Goal: Task Accomplishment & Management: Manage account settings

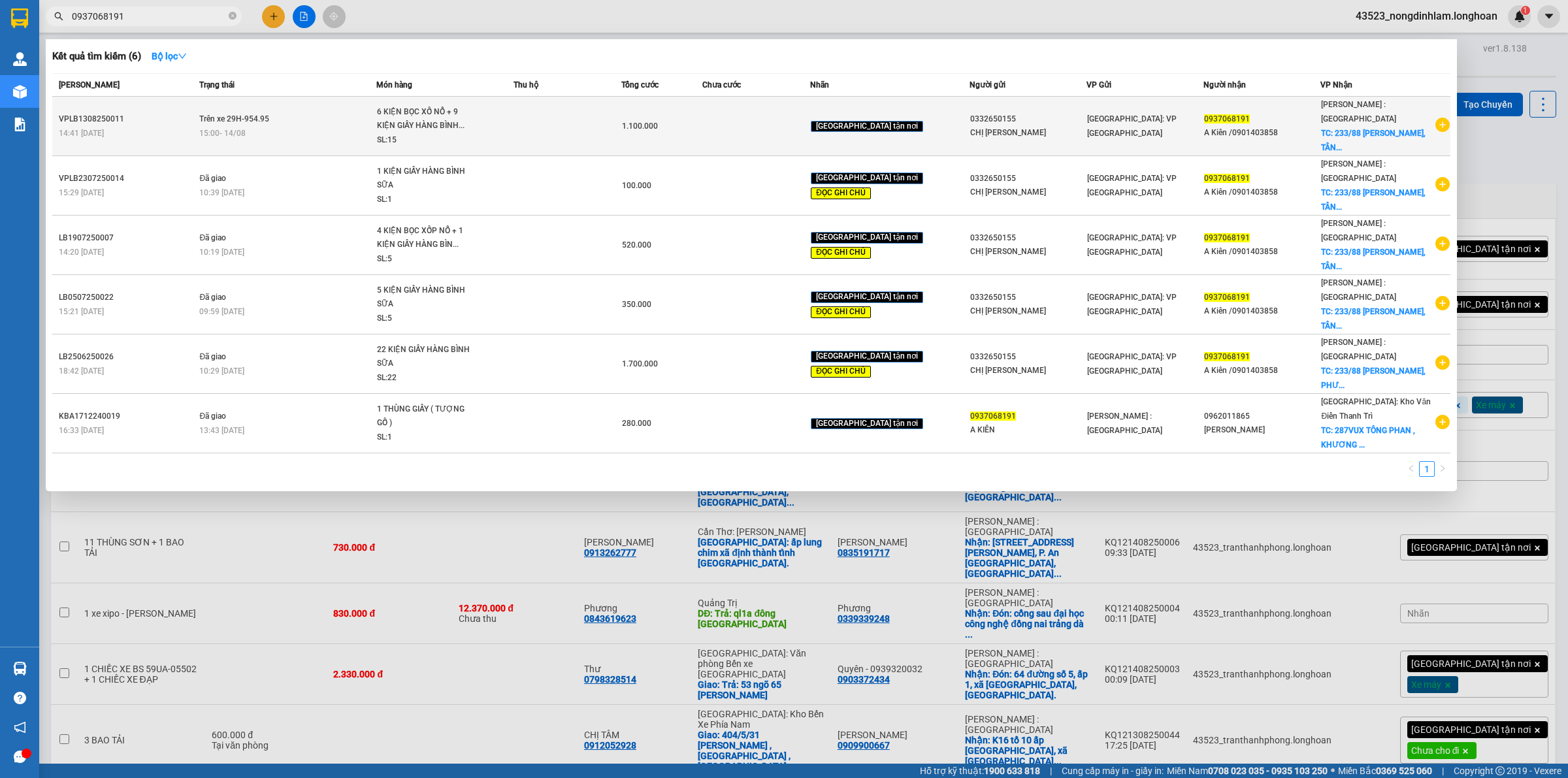
type input "0937068191"
click at [512, 105] on span "6 KIỆN BỌC XỐ NỔ + 9 KIỆN GIẤY HÀNG BÌNH... SL: 15" at bounding box center [445, 126] width 135 height 42
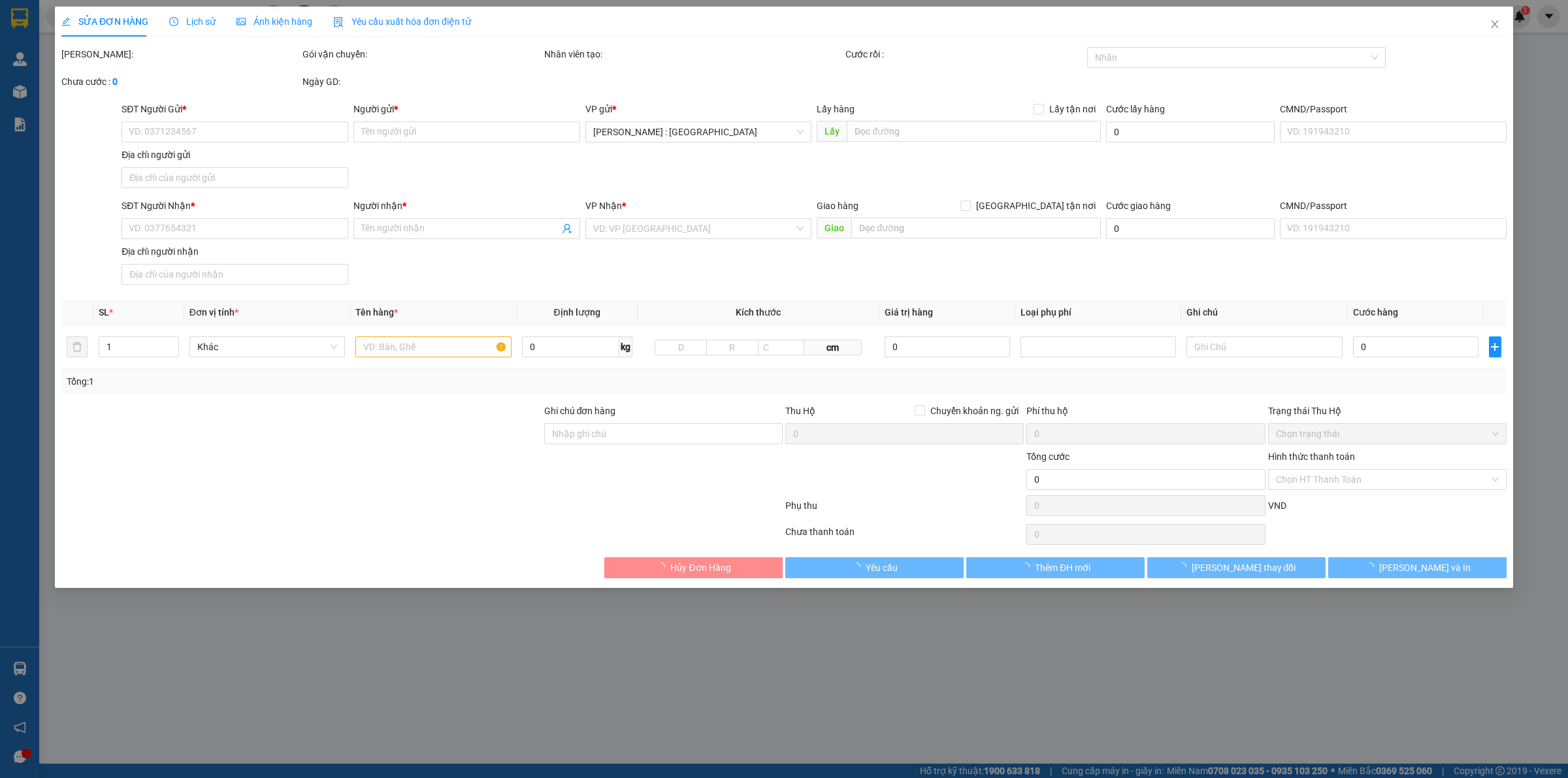
type input "0332650155"
type input "CHỊ [PERSON_NAME]"
type input "0937068191"
type input "A Kiên /0901403858"
checkbox input "true"
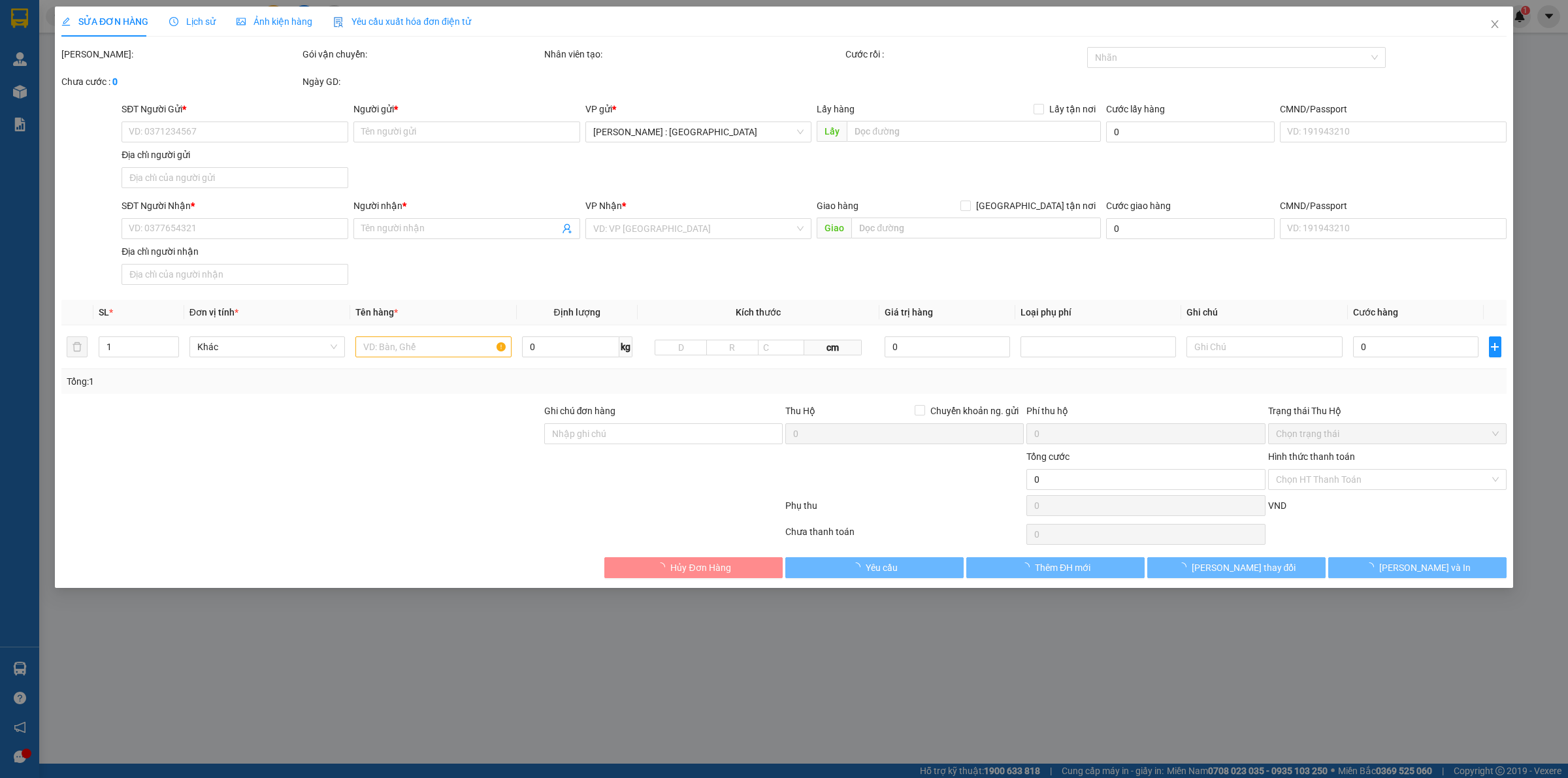
type input "[STREET_ADDRESS][PERSON_NAME]"
type input "1.100.000"
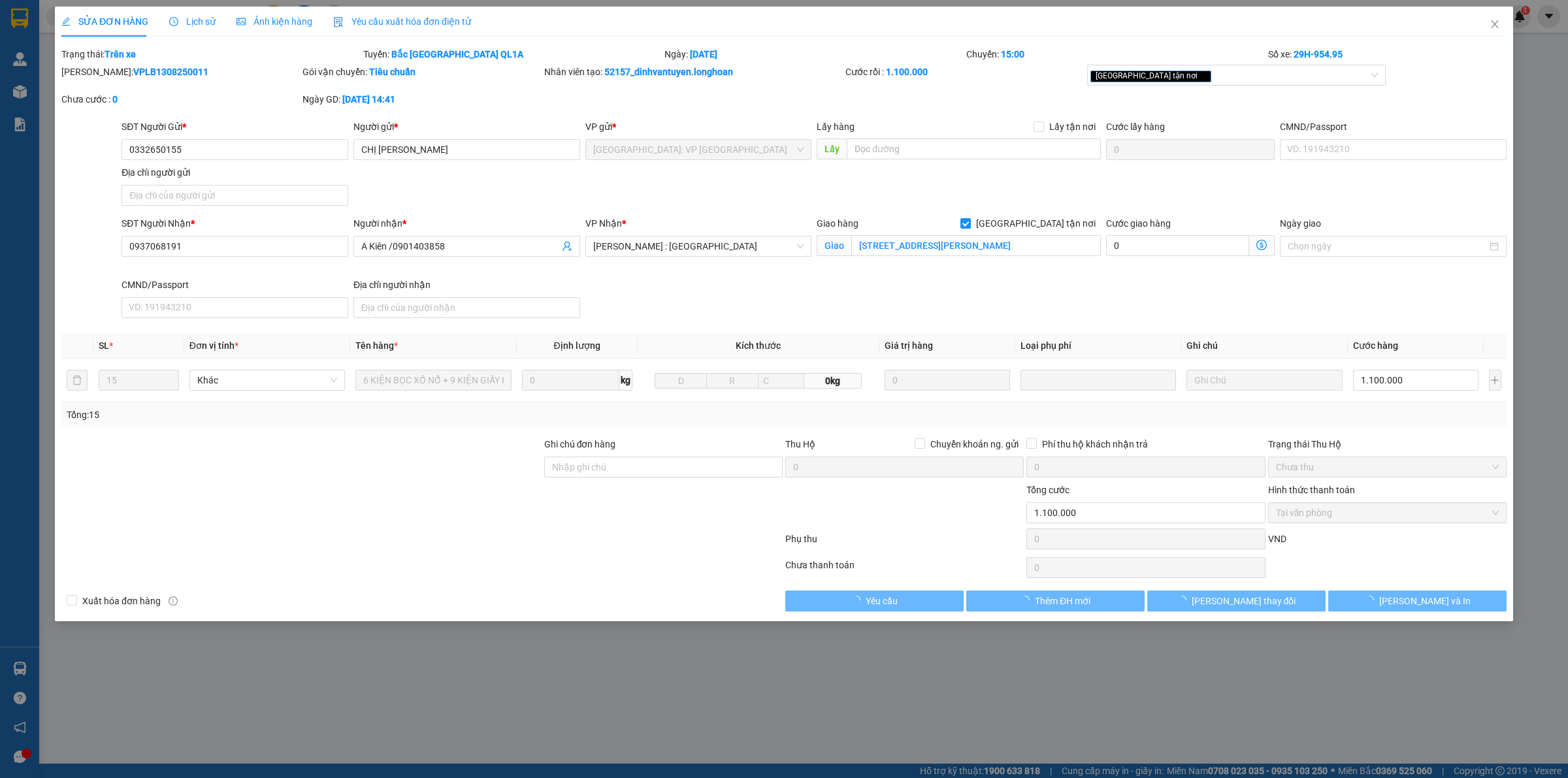
click at [193, 15] on div "Lịch sử" at bounding box center [192, 22] width 46 height 15
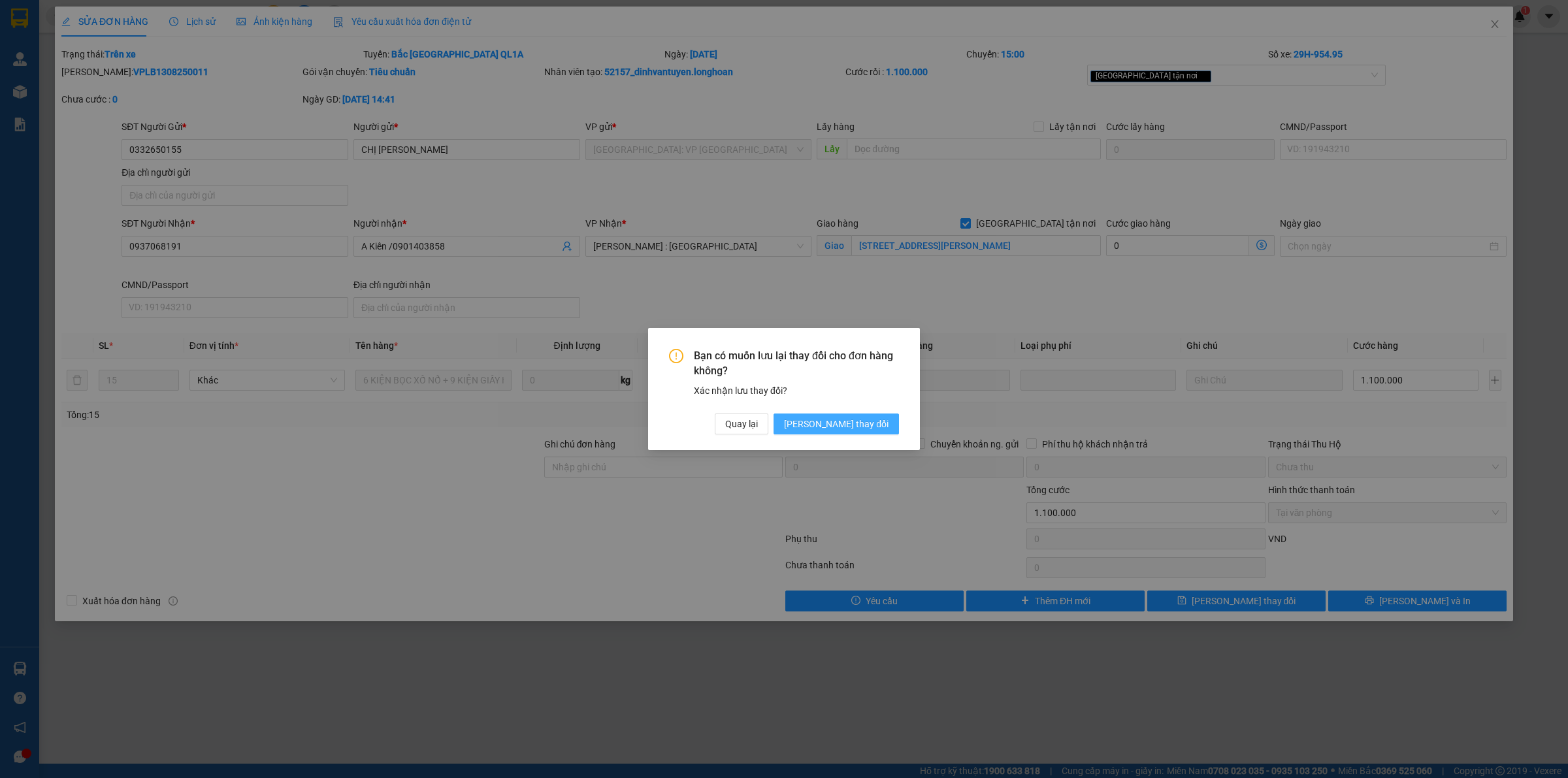
click at [845, 422] on span "[PERSON_NAME] thay đổi" at bounding box center [836, 424] width 105 height 15
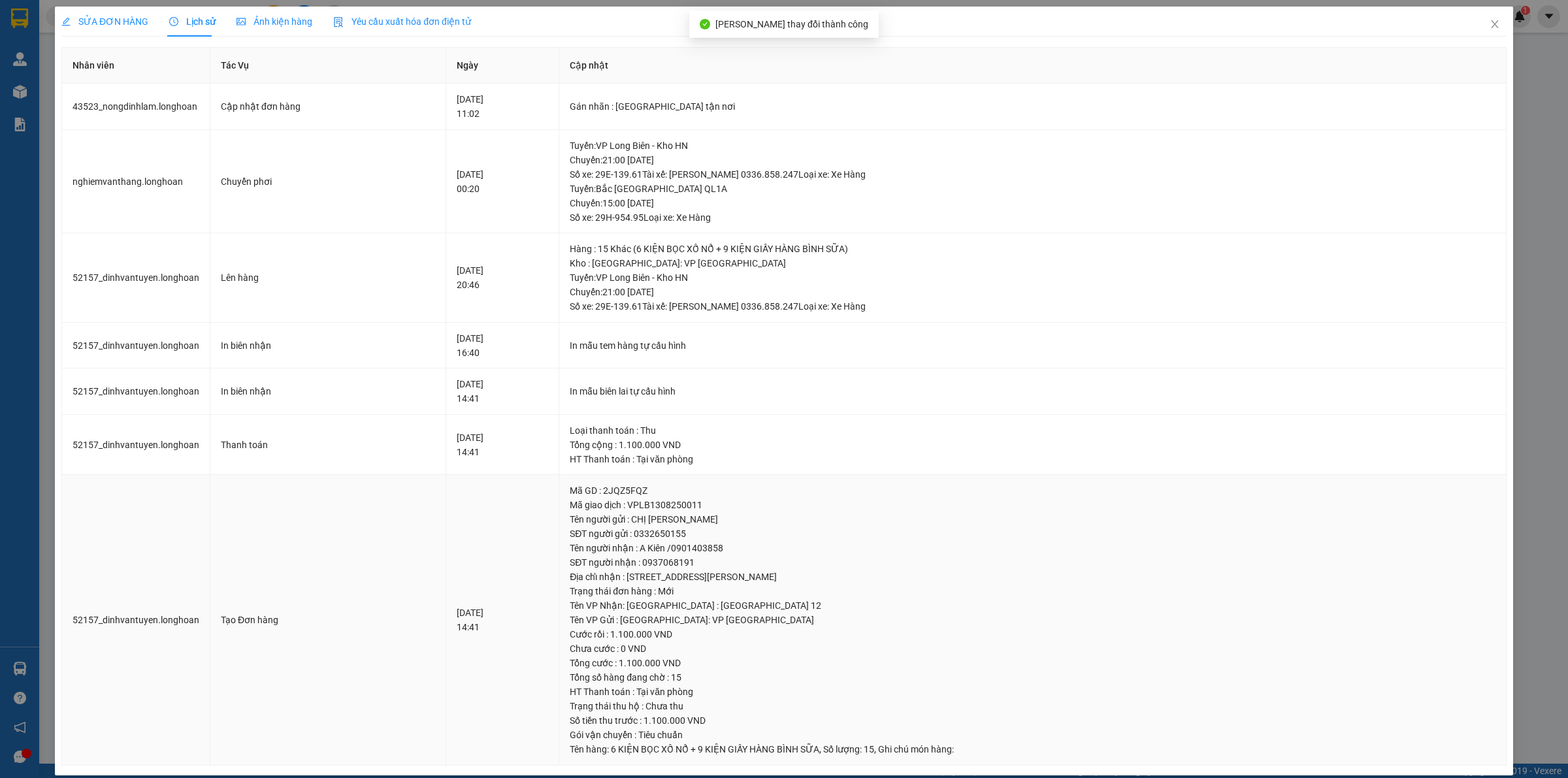
scroll to position [14, 0]
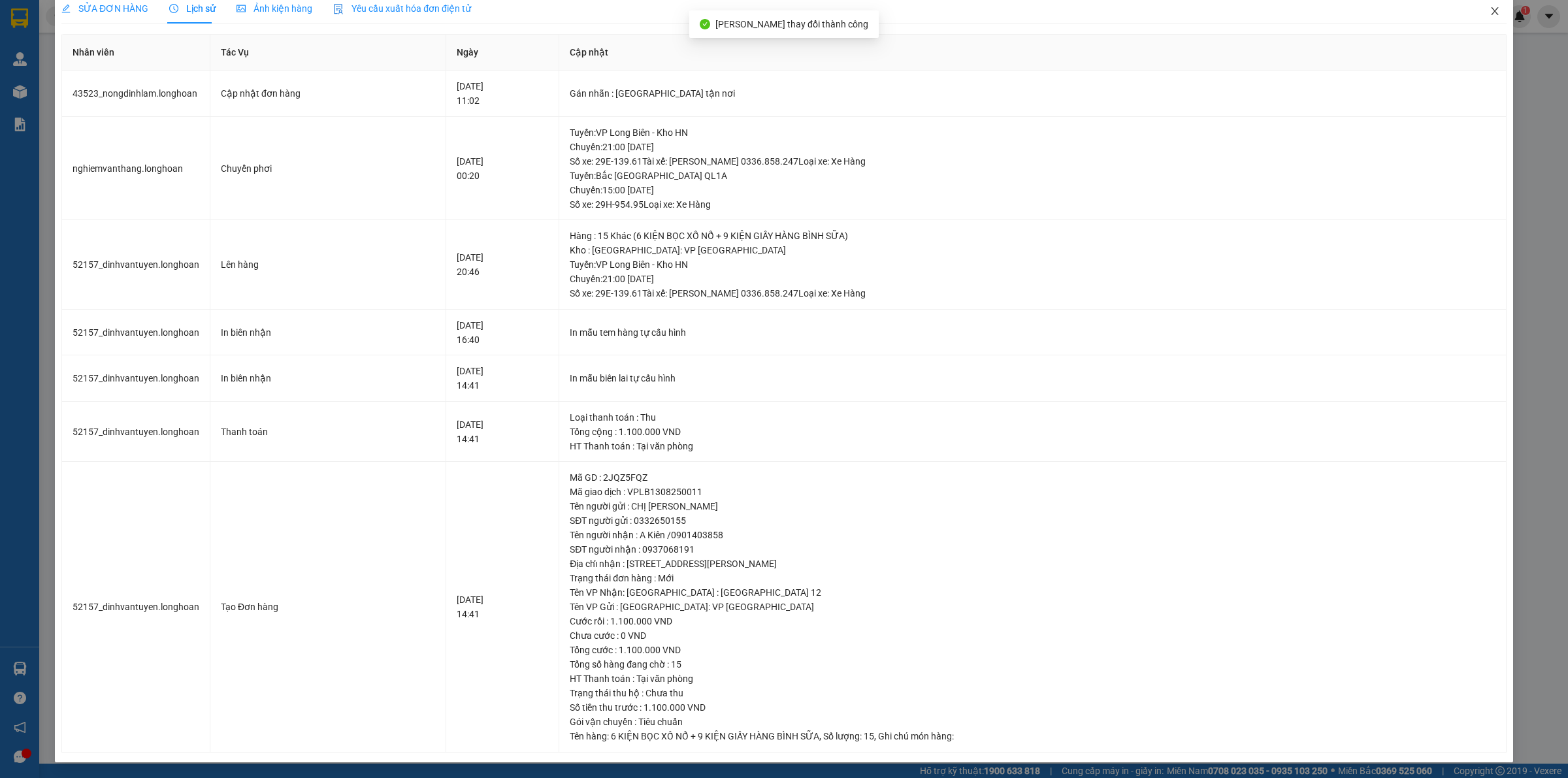
click at [1490, 15] on icon "close" at bounding box center [1495, 12] width 11 height 11
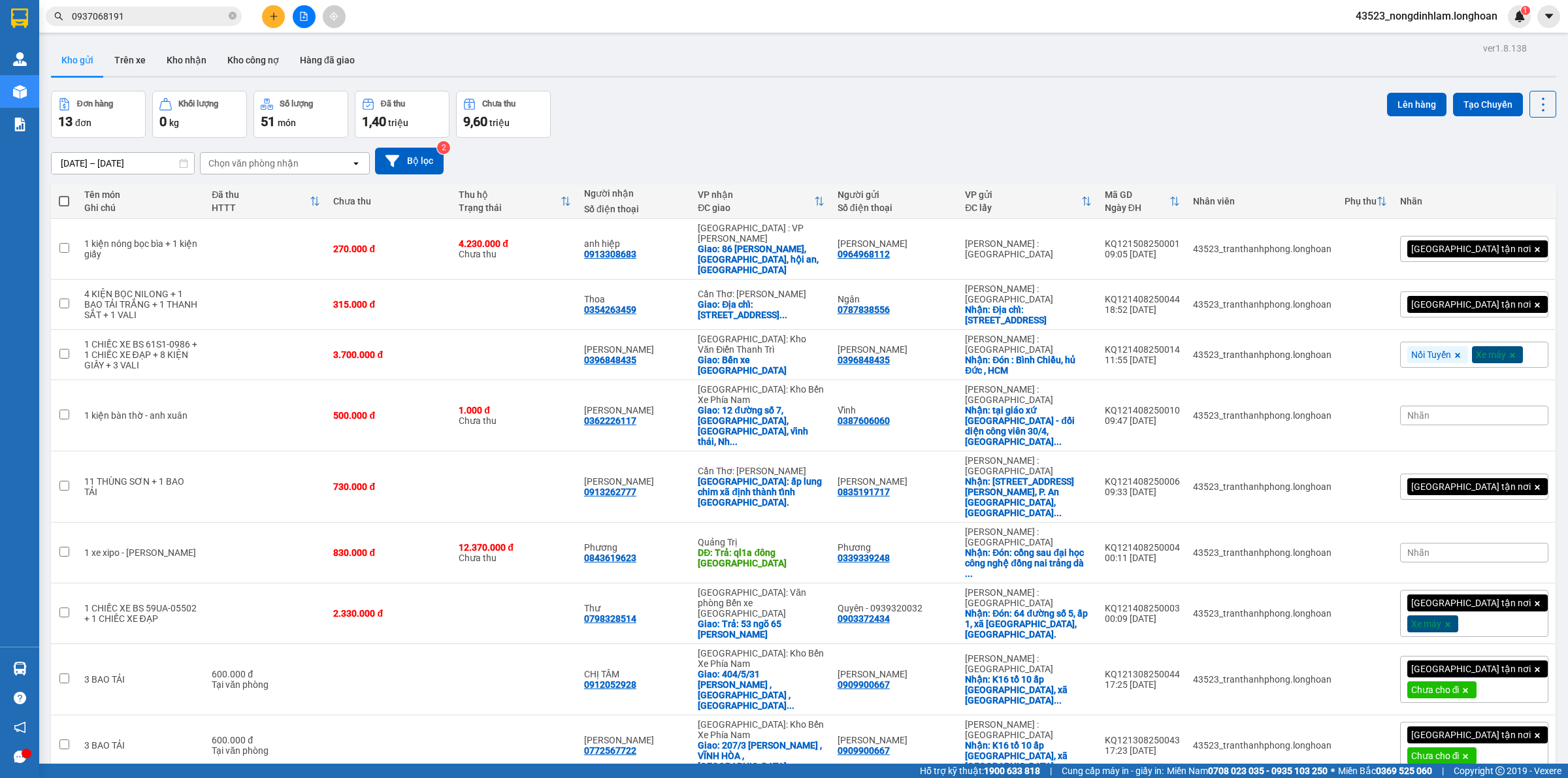
click at [145, 19] on input "0937068191" at bounding box center [148, 16] width 154 height 15
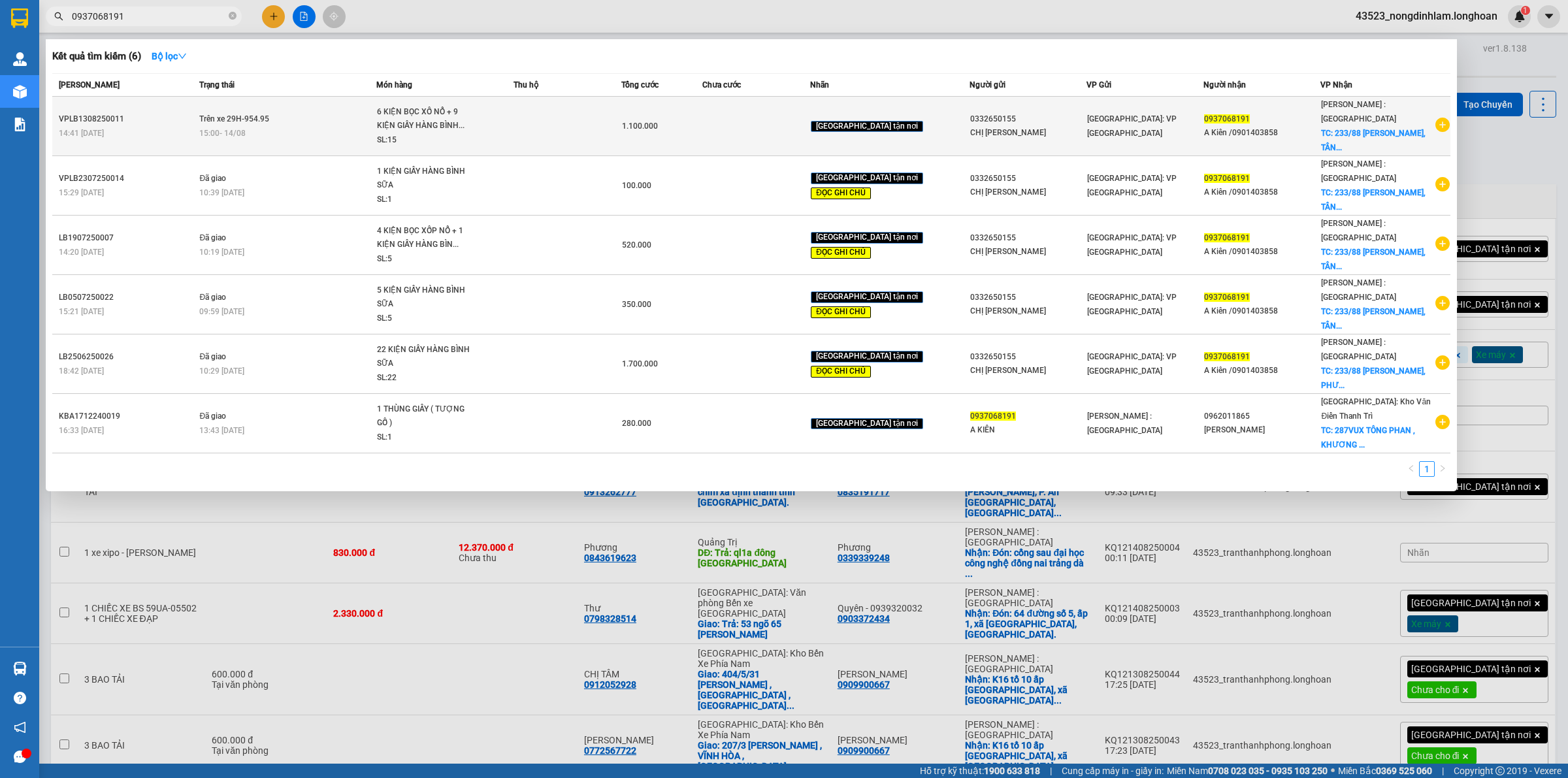
click at [423, 119] on div "6 KIỆN BỌC XỐ NỔ + 9 KIỆN GIẤY HÀNG BÌNH..." at bounding box center [425, 119] width 98 height 28
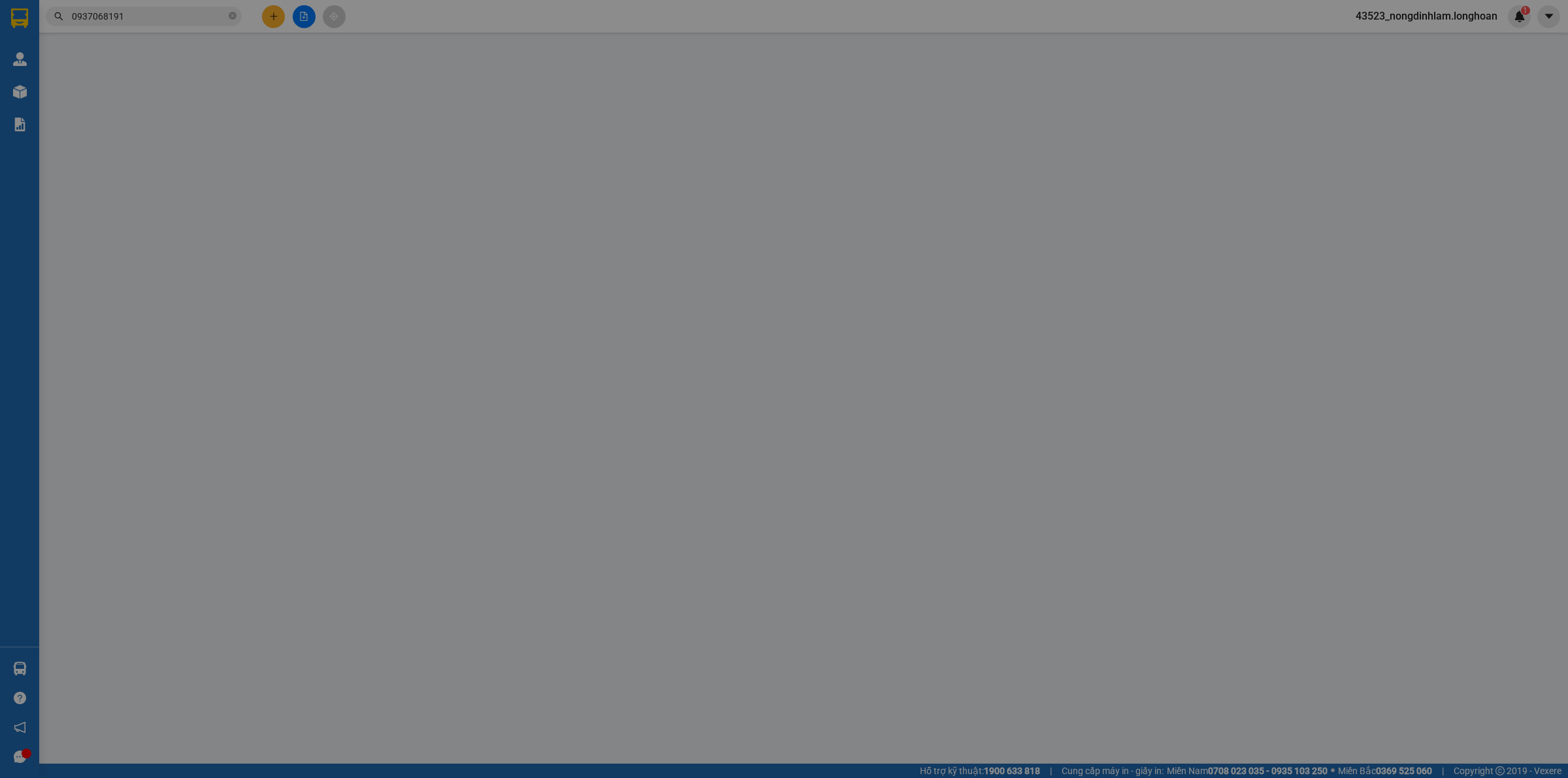
type input "0332650155"
type input "CHỊ [PERSON_NAME]"
type input "0937068191"
type input "A Kiên /0901403858"
checkbox input "true"
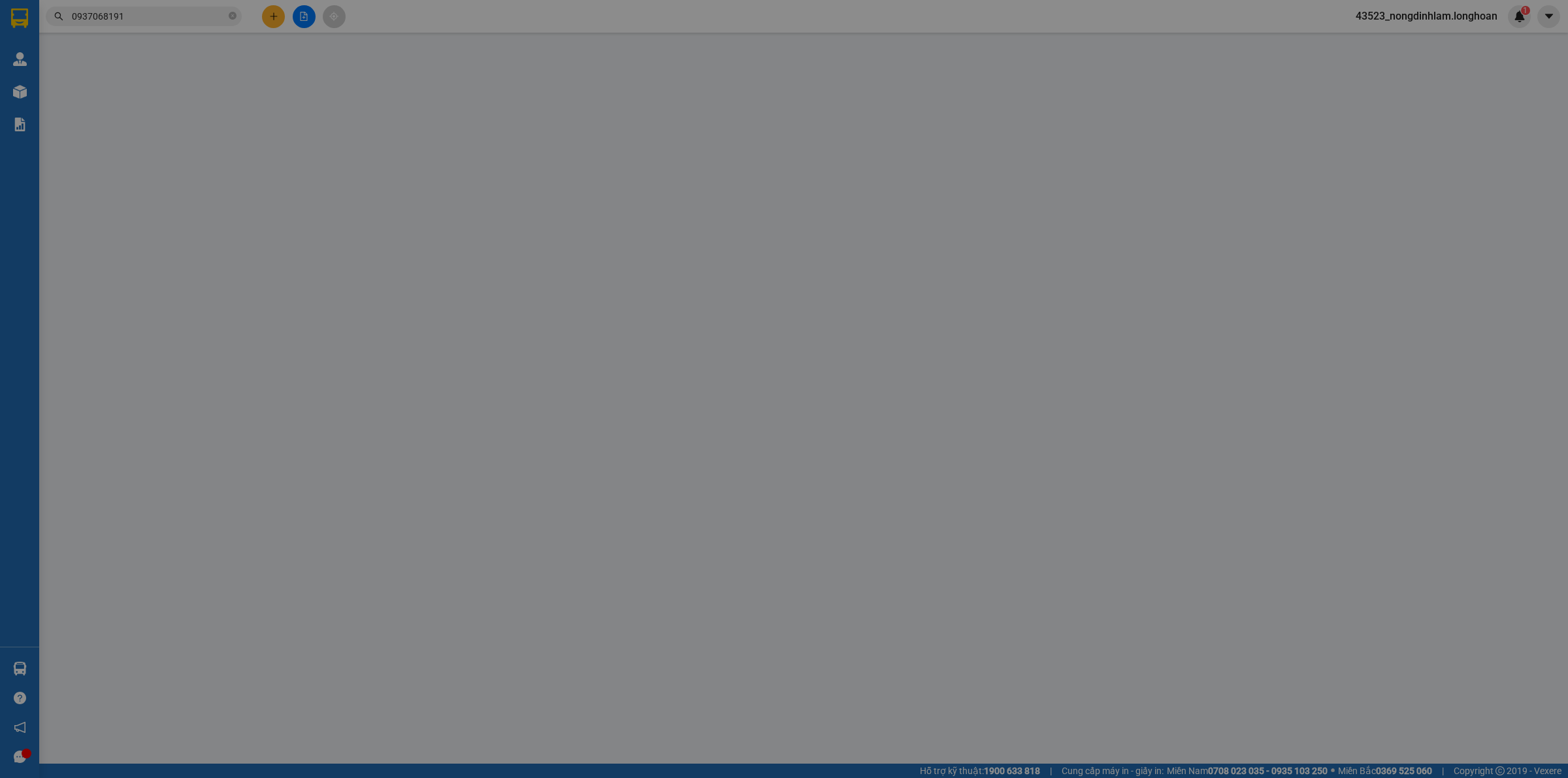
type input "[STREET_ADDRESS][PERSON_NAME]"
type input "1.100.000"
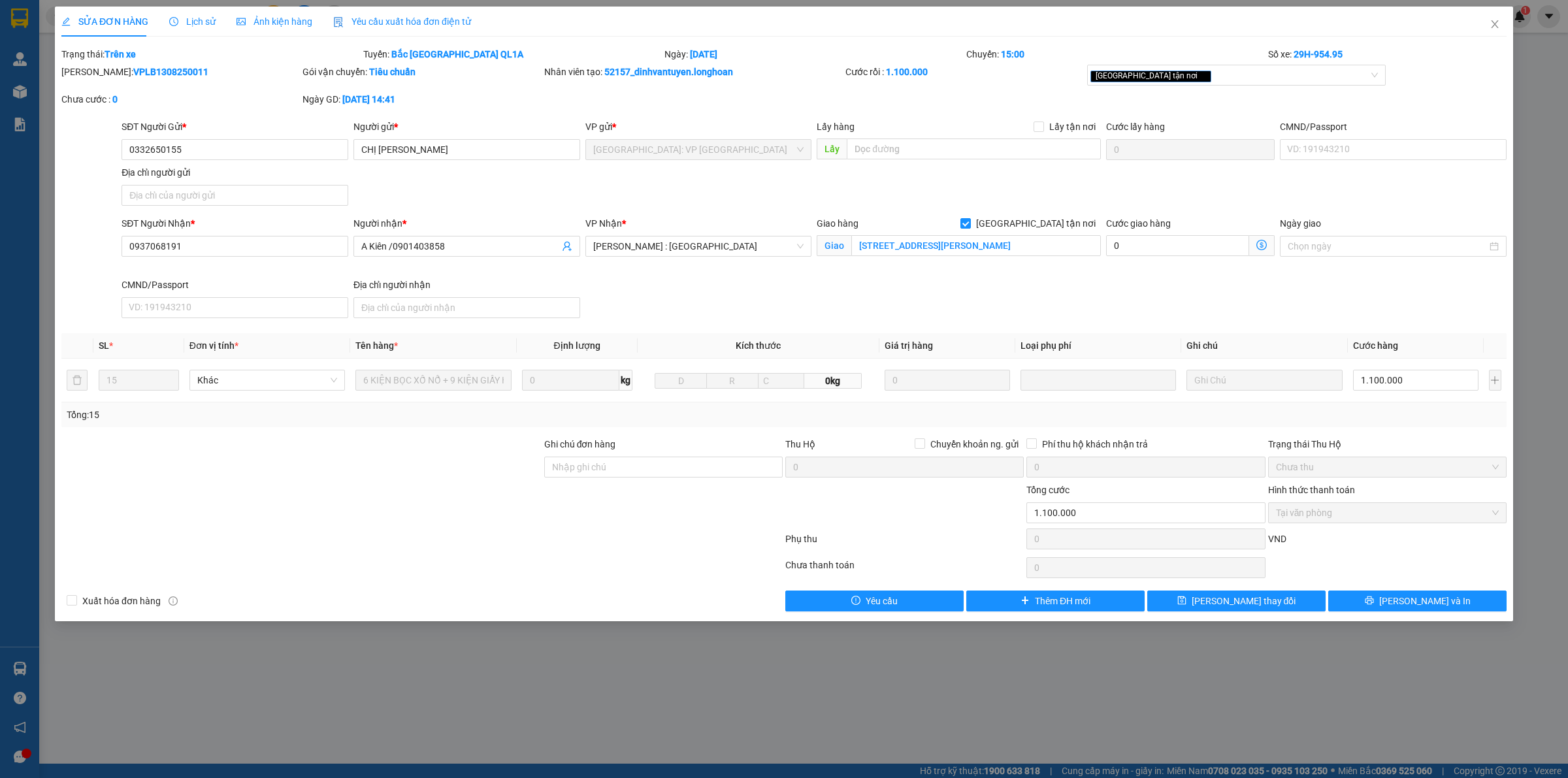
click at [188, 20] on span "Lịch sử" at bounding box center [192, 22] width 46 height 11
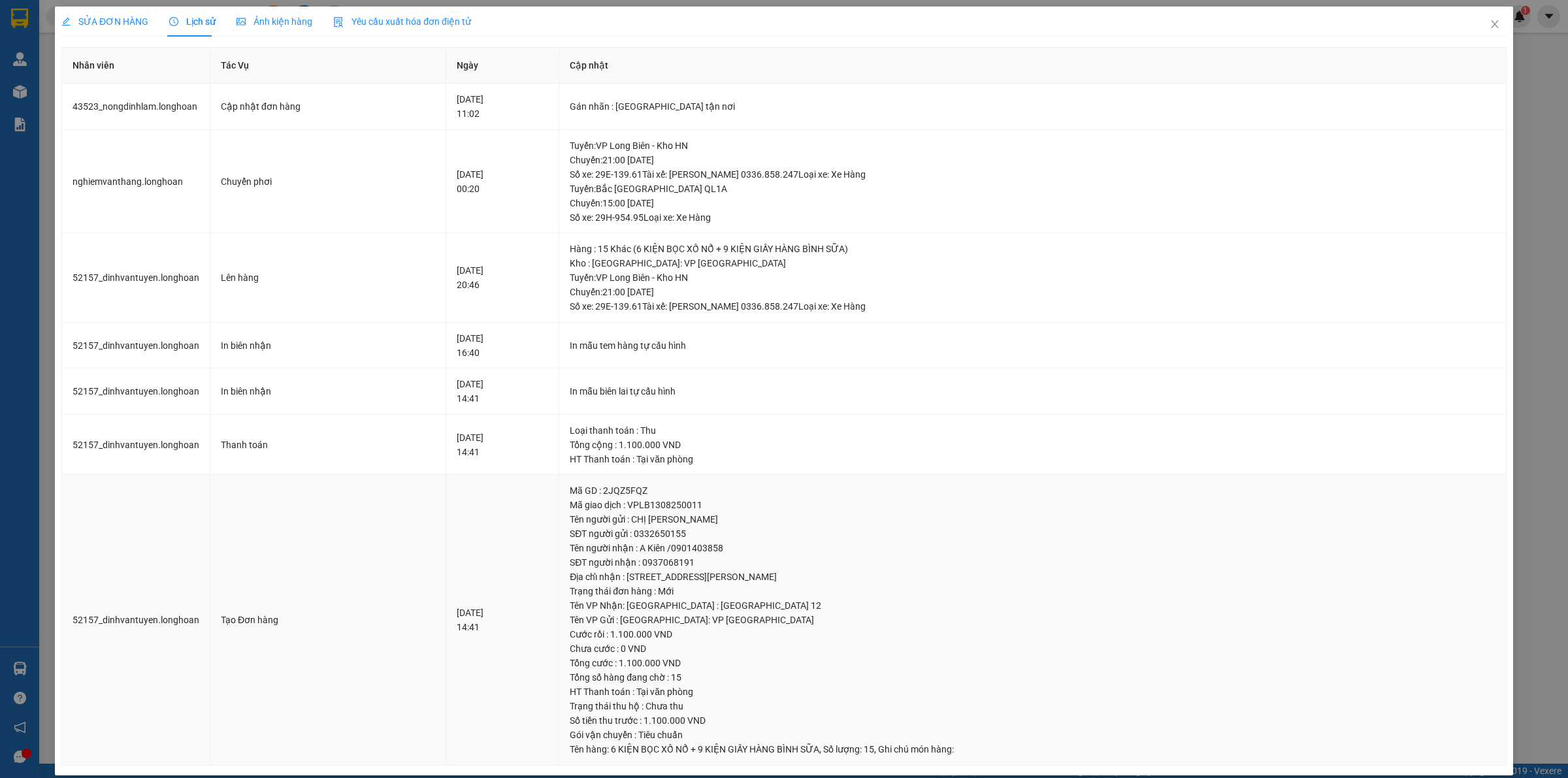
scroll to position [14, 0]
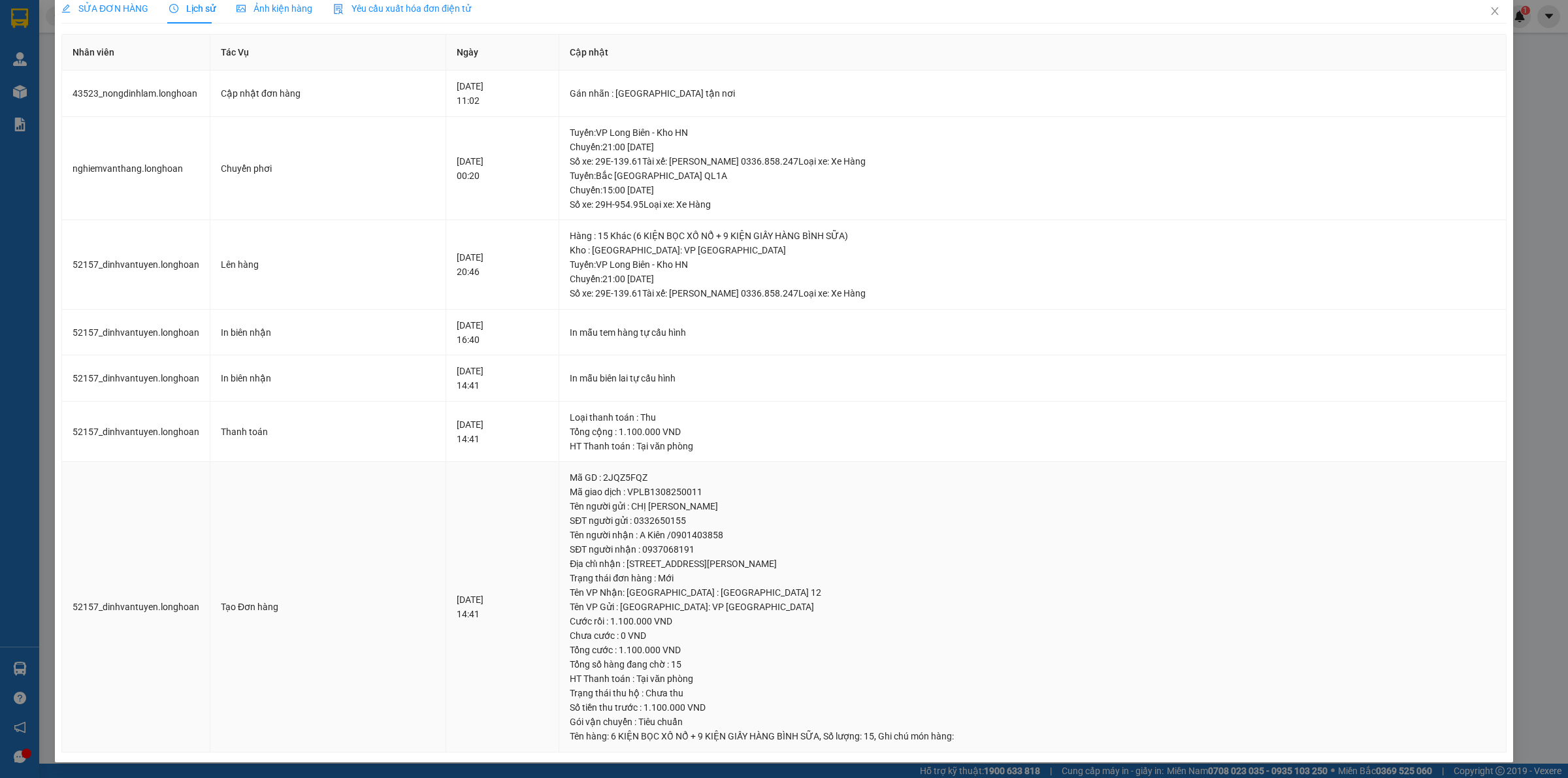
click at [455, 624] on td "[DATE] 14:41" at bounding box center [502, 607] width 113 height 291
click at [456, 619] on div "[DATE] 14:41" at bounding box center [502, 606] width 92 height 28
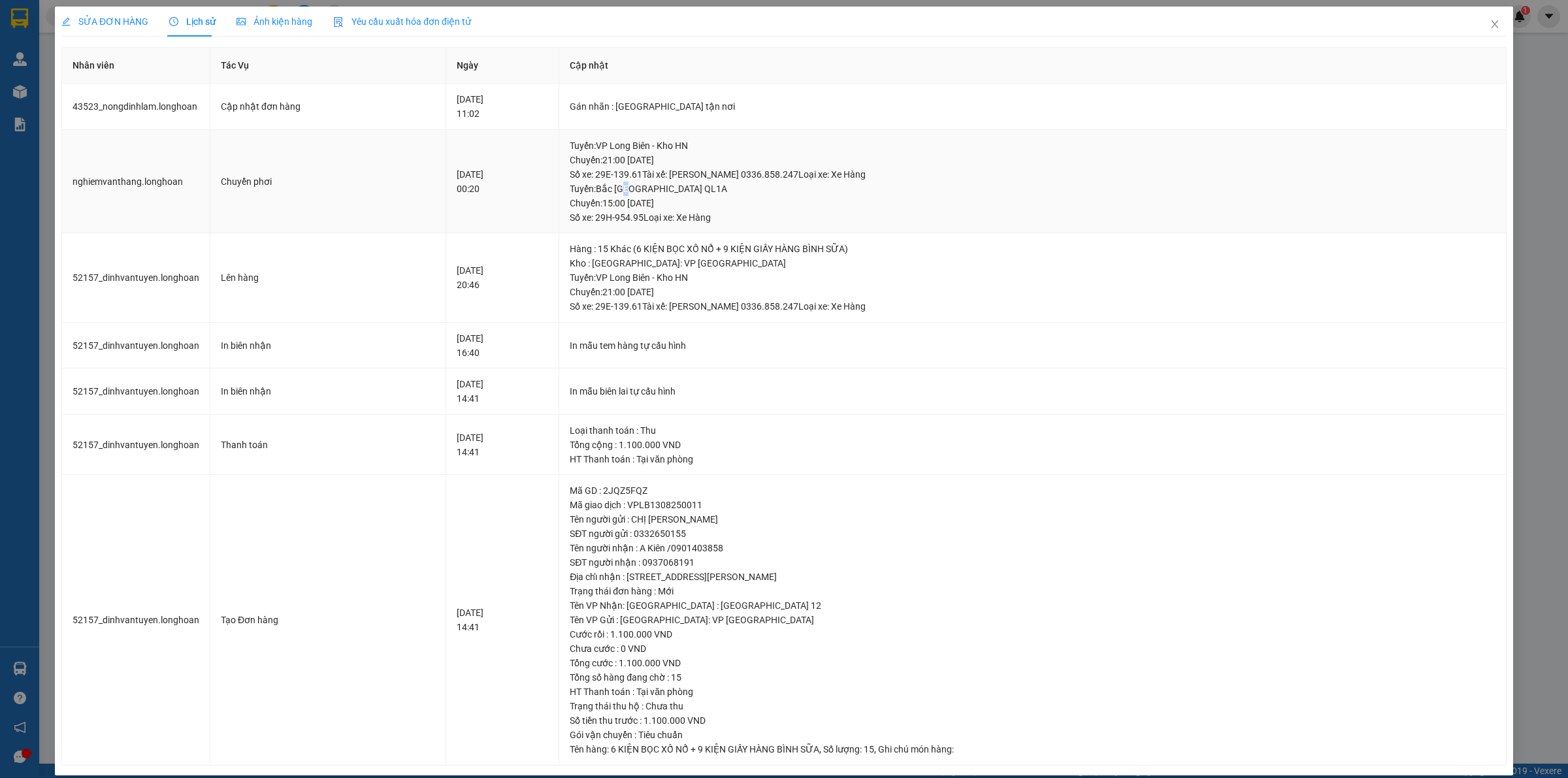
drag, startPoint x: 647, startPoint y: 188, endPoint x: 654, endPoint y: 186, distance: 7.3
click at [654, 186] on div "Tuyến : [GEOGRAPHIC_DATA] QL1A Chuyến: 15:00 [DATE] Số xe: 29H-954.95 Loại xe: …" at bounding box center [1032, 203] width 926 height 43
click at [465, 616] on div "[DATE] 14:41" at bounding box center [502, 619] width 92 height 28
drag, startPoint x: 675, startPoint y: 189, endPoint x: 642, endPoint y: 187, distance: 33.1
click at [642, 187] on div "Tuyến : [GEOGRAPHIC_DATA] QL1A Chuyến: 15:00 [DATE] Số xe: 29H-954.95 Loại xe: …" at bounding box center [1032, 203] width 926 height 43
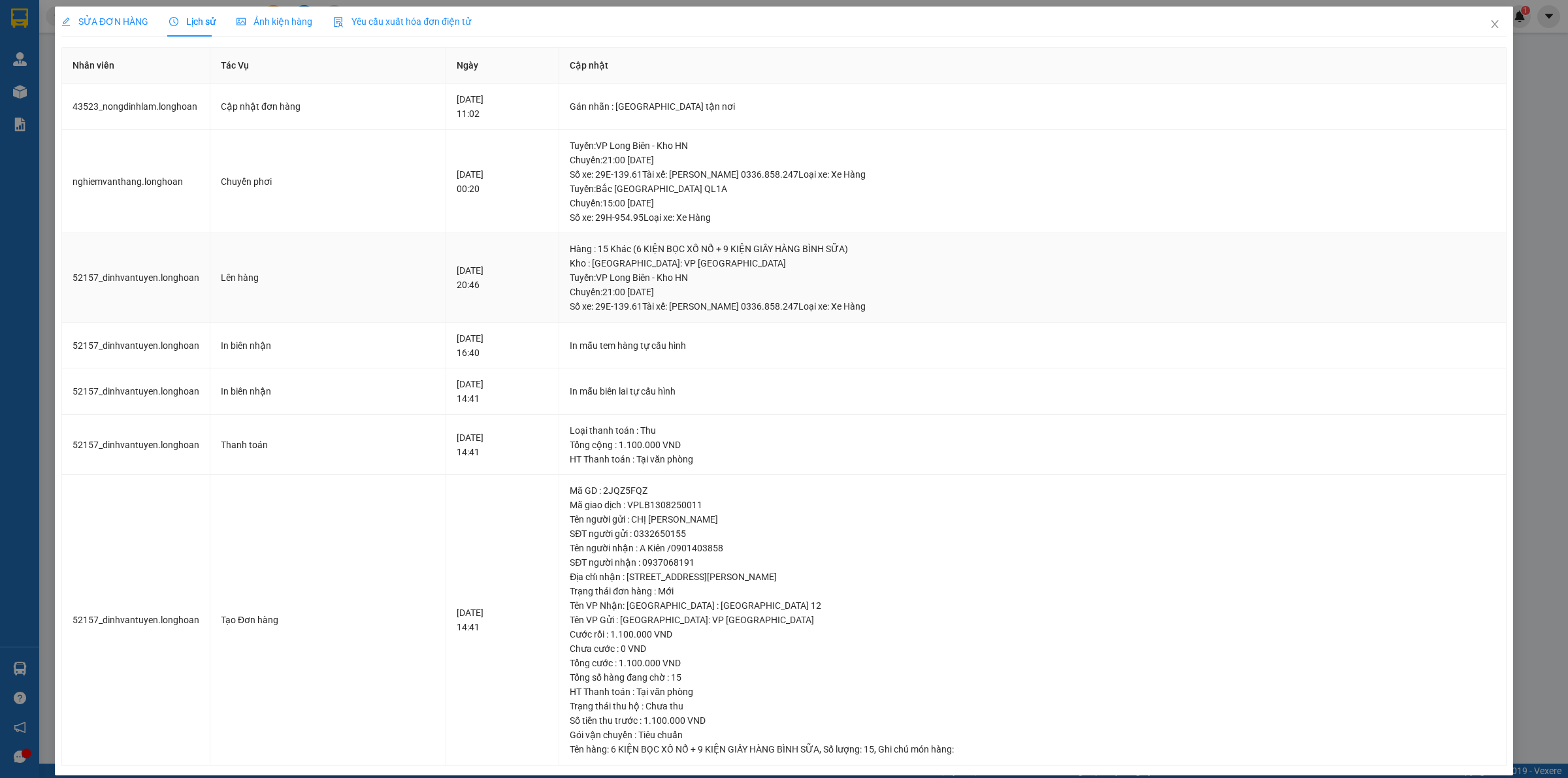
click at [679, 252] on div "Hàng : 15 Khác (6 KIỆN BỌC XỐ NỔ + 9 KIỆN GIẤY HÀNG BÌNH SỮA)" at bounding box center [1032, 249] width 926 height 15
click at [679, 249] on div "Hàng : 15 Khác (6 KIỆN BỌC XỐ NỔ + 9 KIỆN GIẤY HÀNG BÌNH SỮA)" at bounding box center [1032, 249] width 926 height 15
drag, startPoint x: 683, startPoint y: 249, endPoint x: 687, endPoint y: 262, distance: 13.6
click at [687, 262] on div "Hàng : 15 Khác (6 KIỆN BỌC XỐ NỔ + 9 KIỆN GIẤY HÀNG BÌNH SỮA) Kho : [GEOGRAPHIC…" at bounding box center [1032, 277] width 926 height 72
click at [699, 227] on td "Tuyến : VP Long Biên - Kho HN Chuyến: 21:00 [DATE] Số xe: 29E-139.61 Tài xế: [P…" at bounding box center [1033, 182] width 947 height 104
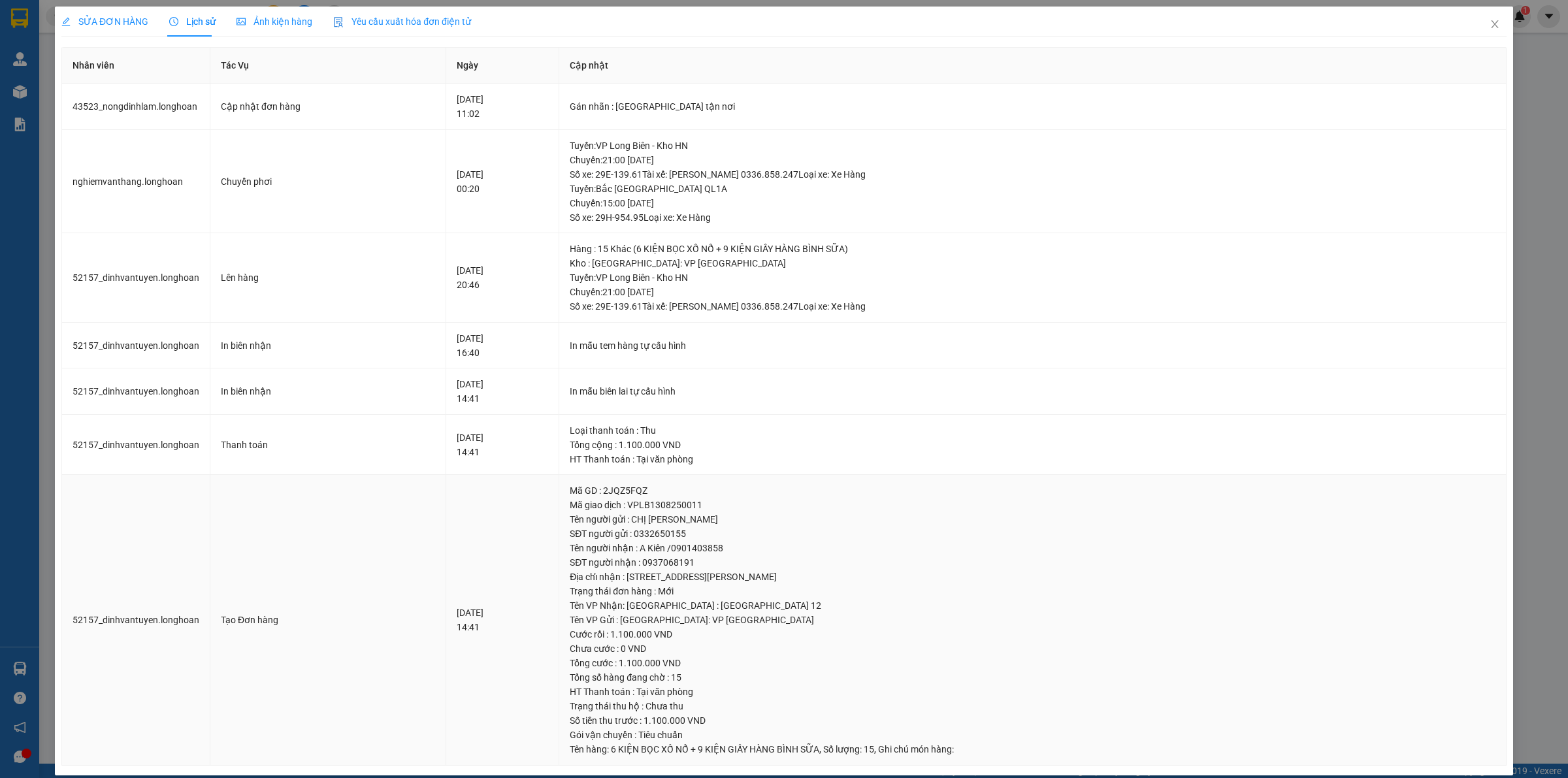
drag, startPoint x: 803, startPoint y: 575, endPoint x: 759, endPoint y: 570, distance: 44.3
click at [759, 570] on div "Địa chỉ nhận : [STREET_ADDRESS][PERSON_NAME]" at bounding box center [1032, 576] width 926 height 15
click at [817, 580] on div "Địa chỉ nhận : [STREET_ADDRESS][PERSON_NAME]" at bounding box center [1032, 576] width 926 height 15
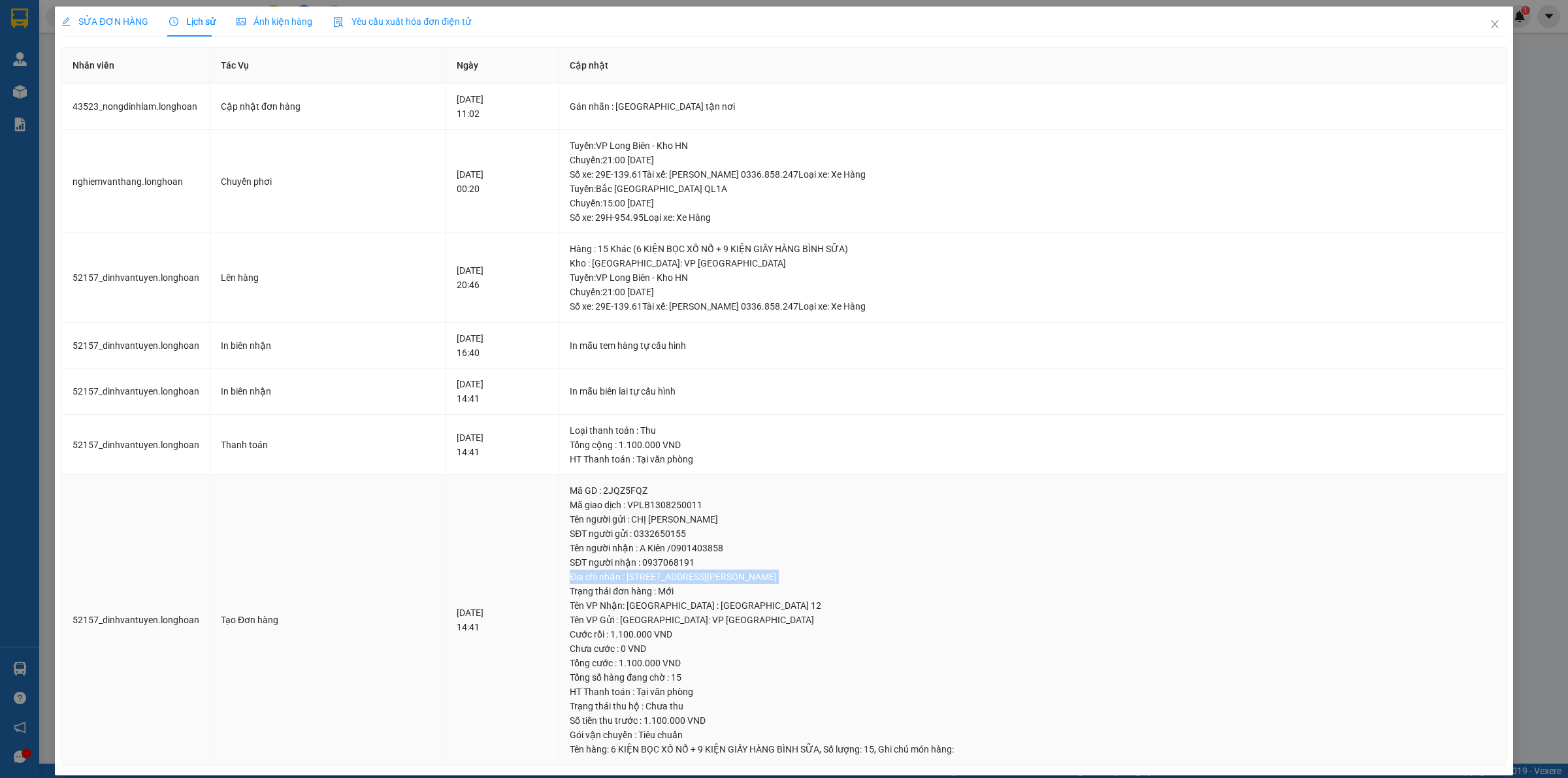
click at [817, 580] on div "Địa chỉ nhận : [STREET_ADDRESS][PERSON_NAME]" at bounding box center [1032, 576] width 926 height 15
click at [1491, 22] on icon "close" at bounding box center [1494, 24] width 7 height 8
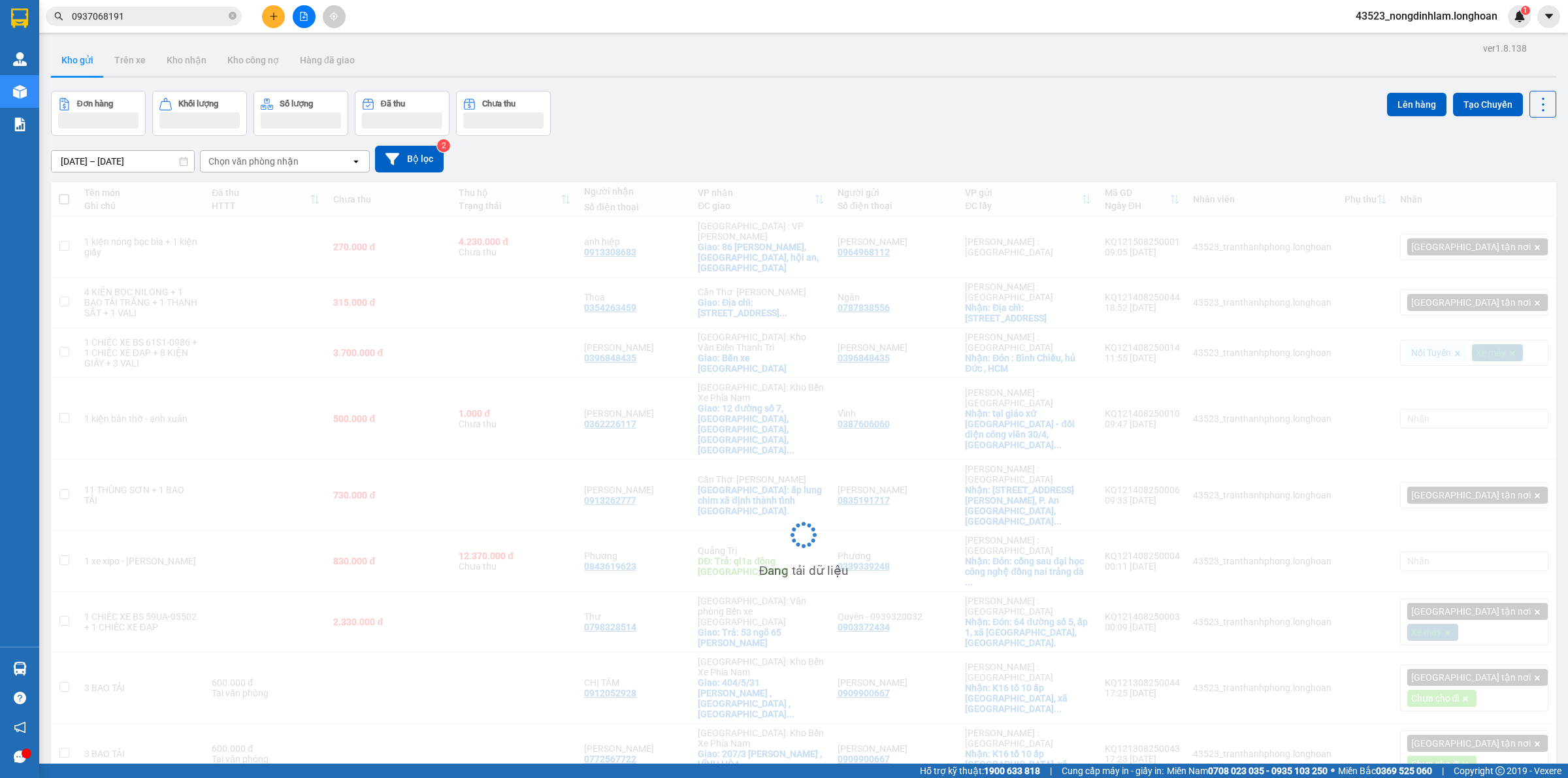
click at [190, 14] on input "0937068191" at bounding box center [148, 16] width 154 height 15
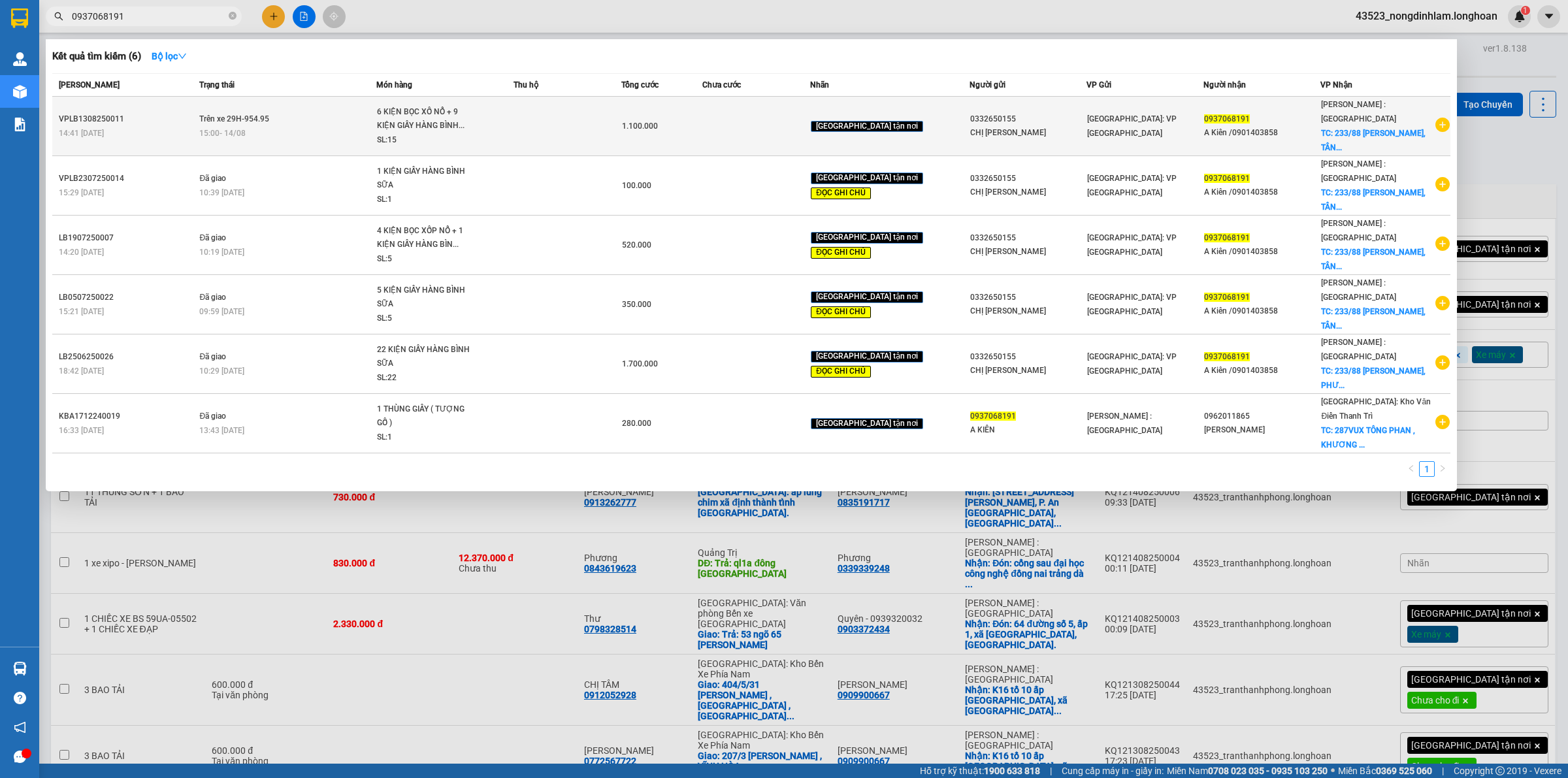
click at [449, 123] on div "6 KIỆN BỌC XỐ NỔ + 9 KIỆN GIẤY HÀNG BÌNH..." at bounding box center [425, 119] width 98 height 28
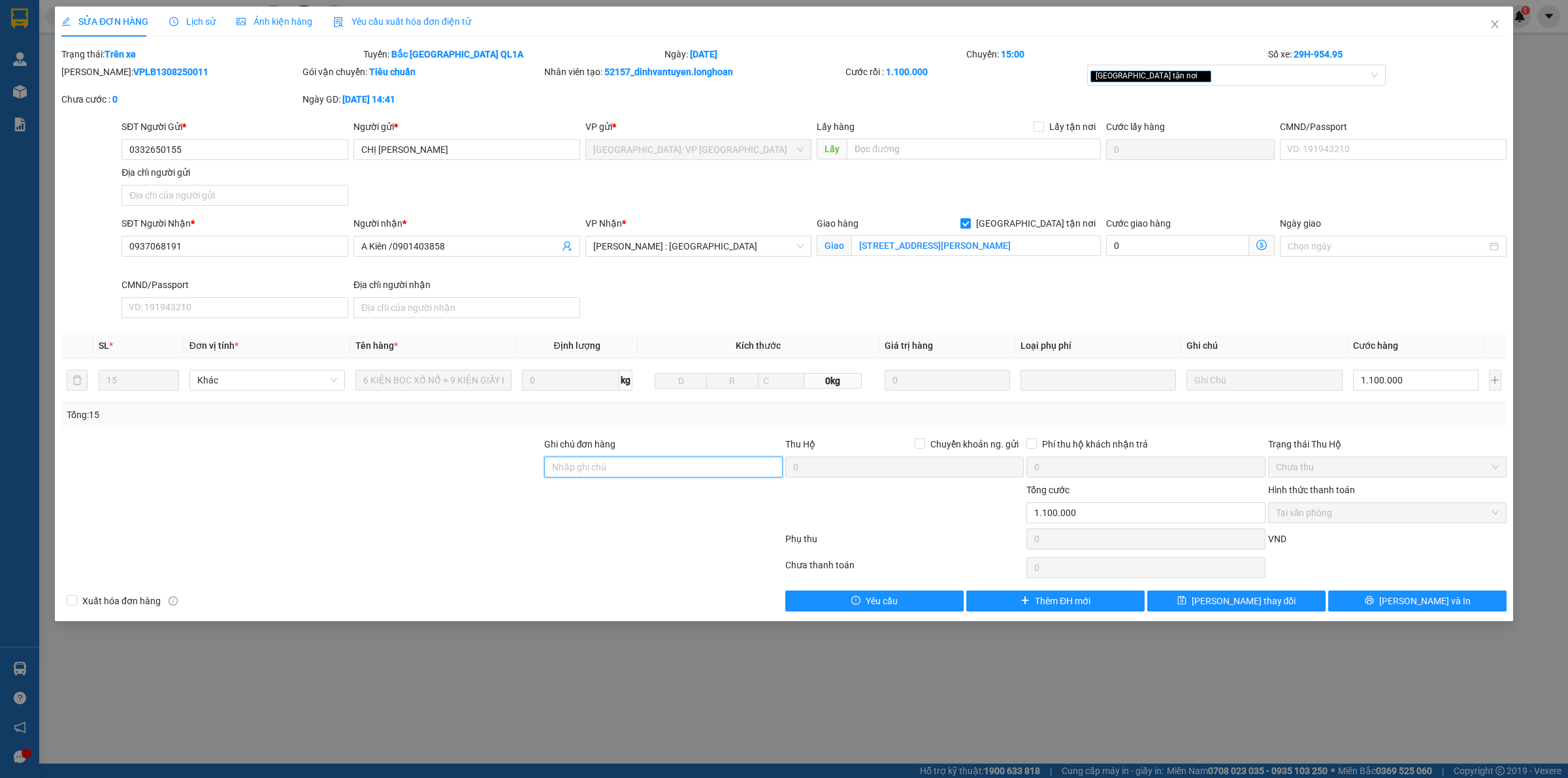
click at [612, 474] on input "Ghi chú đơn hàng" at bounding box center [663, 466] width 239 height 21
type input "CÓ HÀNG Ở [GEOGRAPHIC_DATA] BÁO KHÁCH RA LẤY"
click at [1432, 602] on span "[PERSON_NAME] và In" at bounding box center [1424, 601] width 92 height 15
